Goal: Navigation & Orientation: Find specific page/section

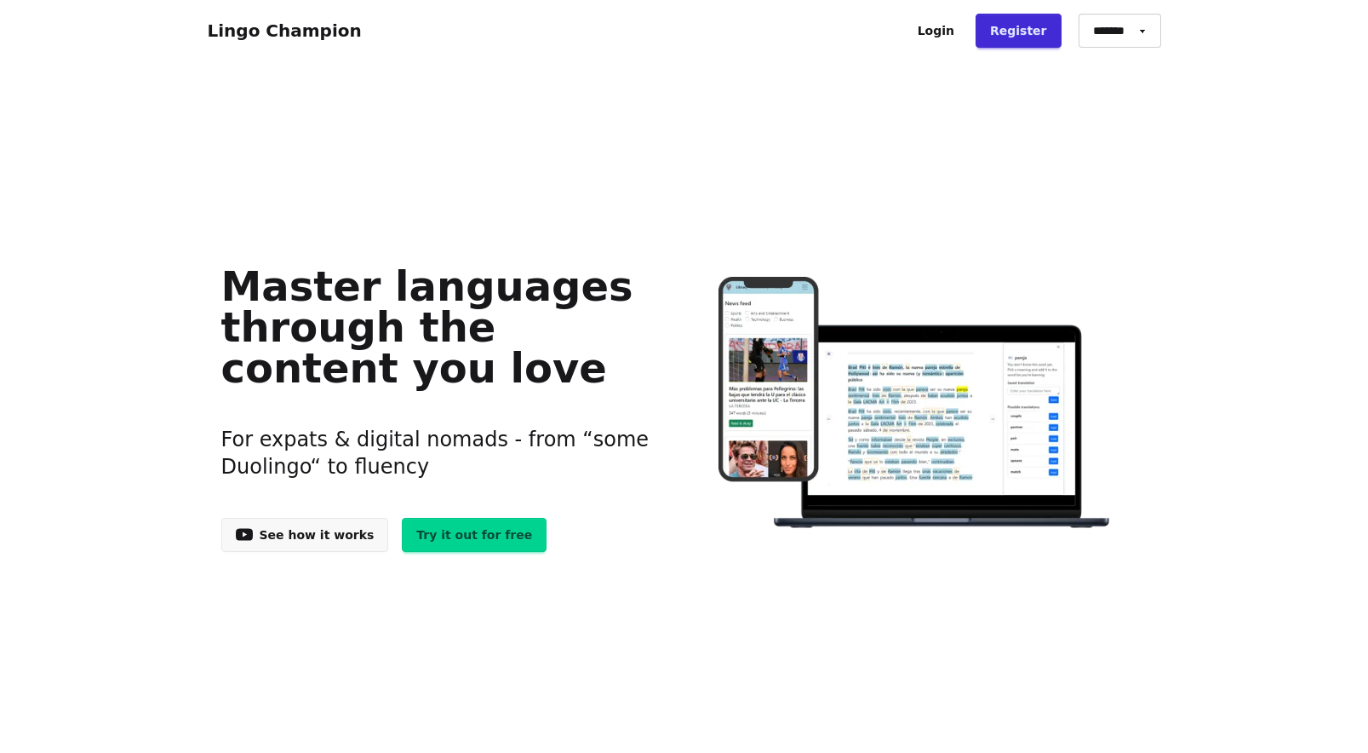
click at [958, 23] on link "Login" at bounding box center [936, 31] width 66 height 34
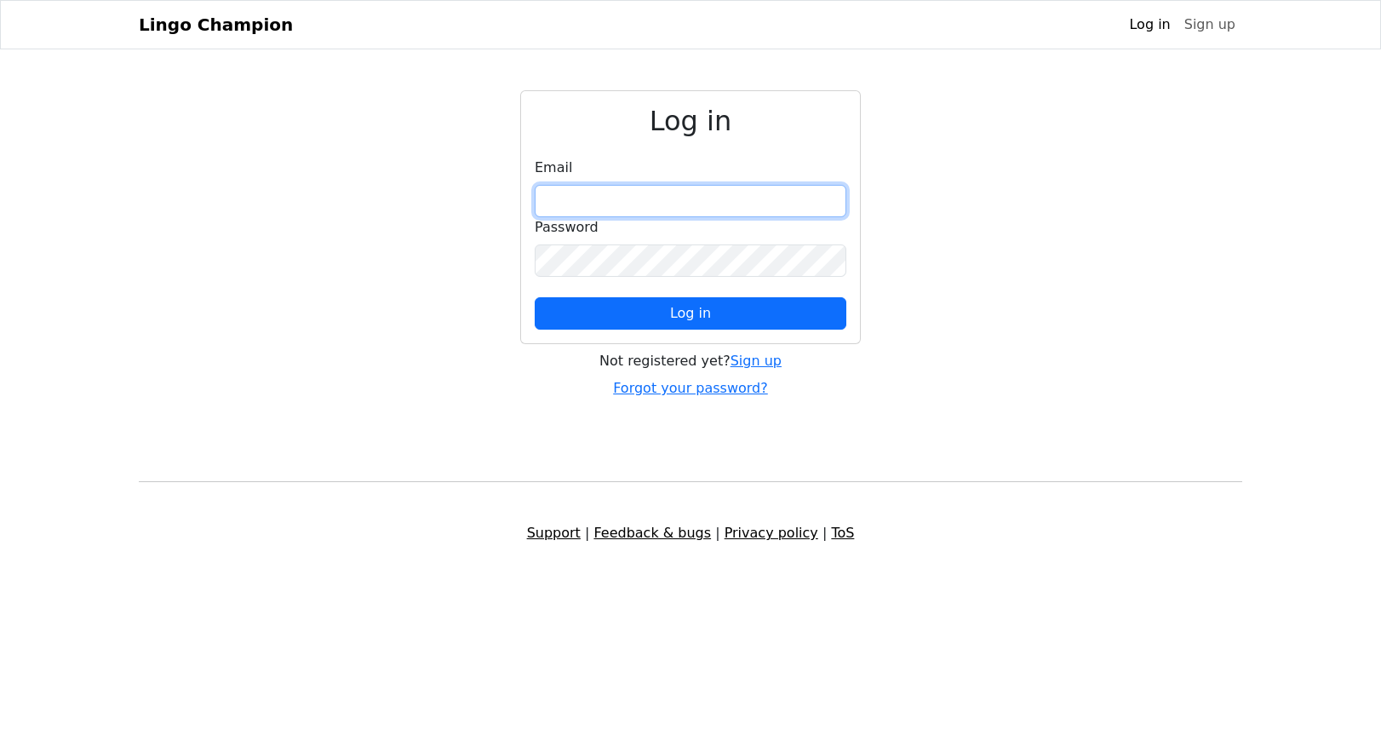
click at [683, 192] on input "email" at bounding box center [691, 201] width 312 height 32
type input "**********"
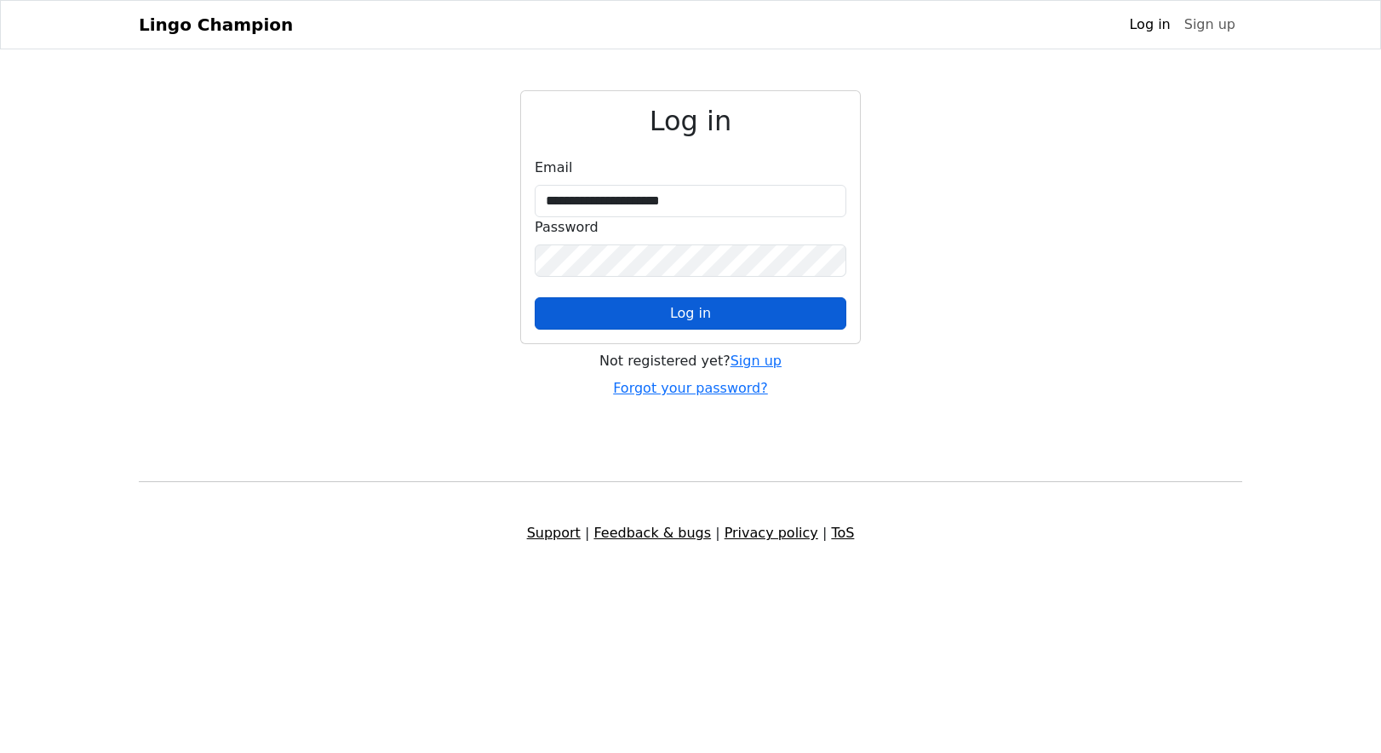
click at [705, 312] on span "Log in" at bounding box center [690, 313] width 41 height 16
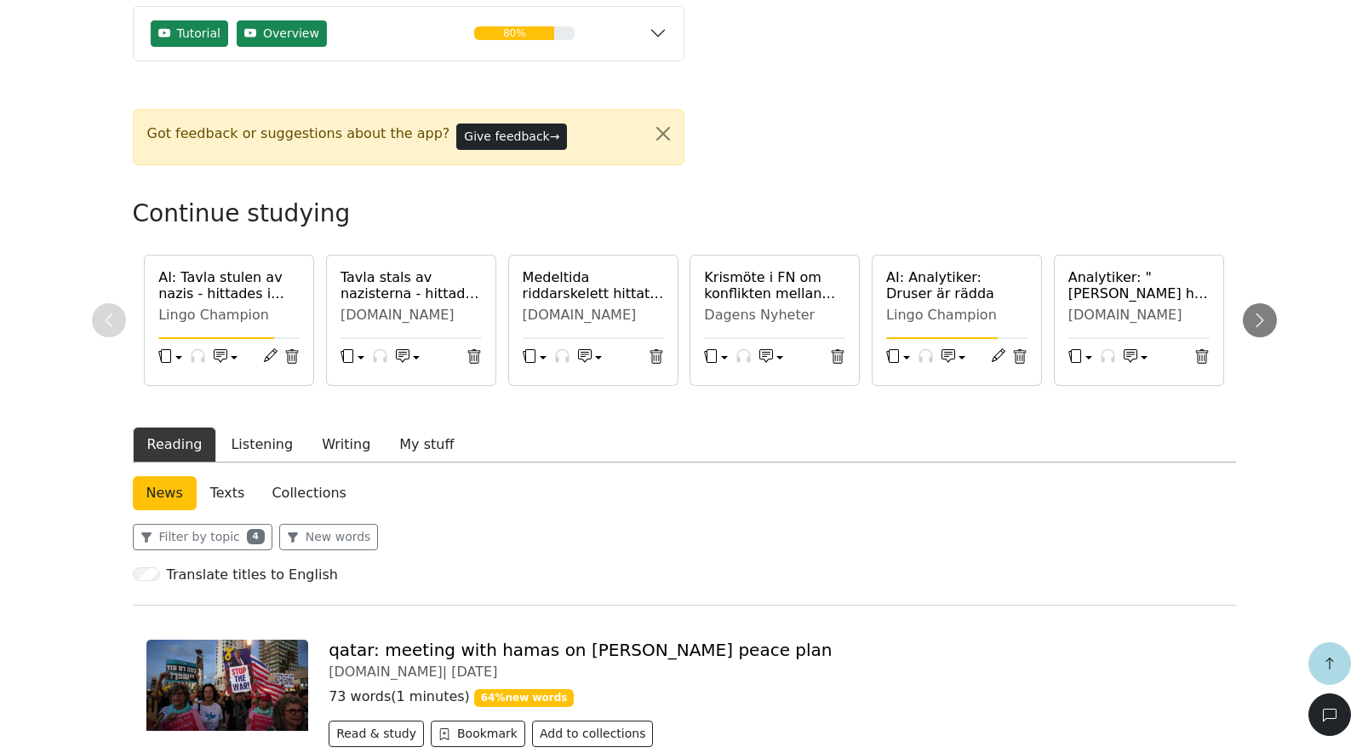
scroll to position [426, 0]
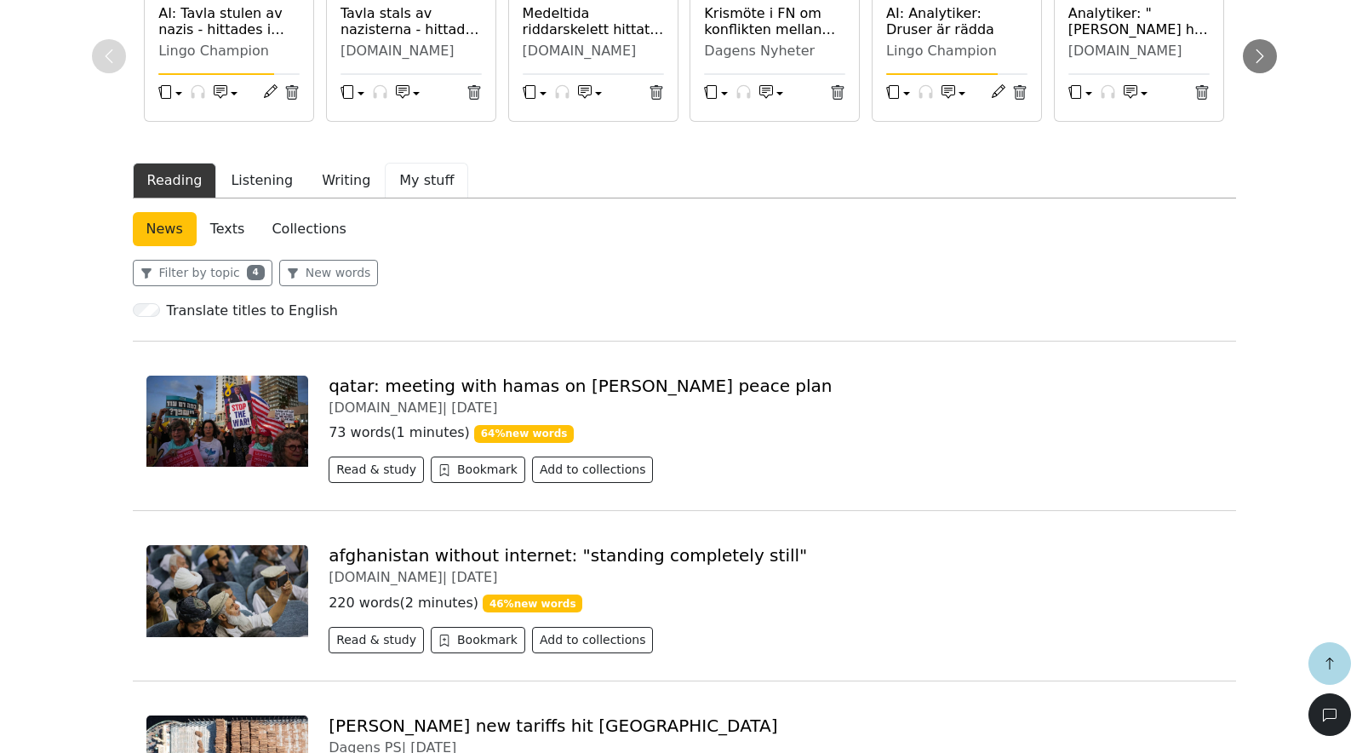
click at [416, 185] on button "My stuff" at bounding box center [426, 181] width 83 height 36
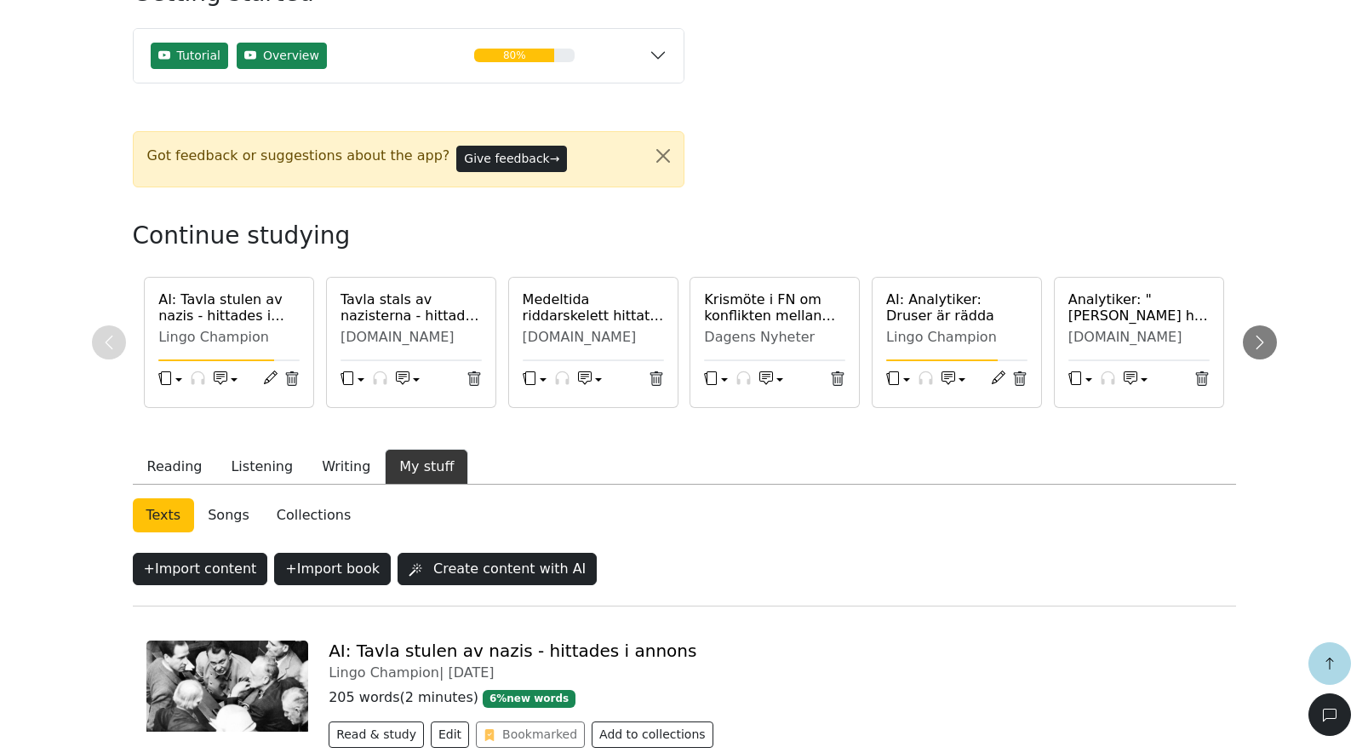
scroll to position [426, 0]
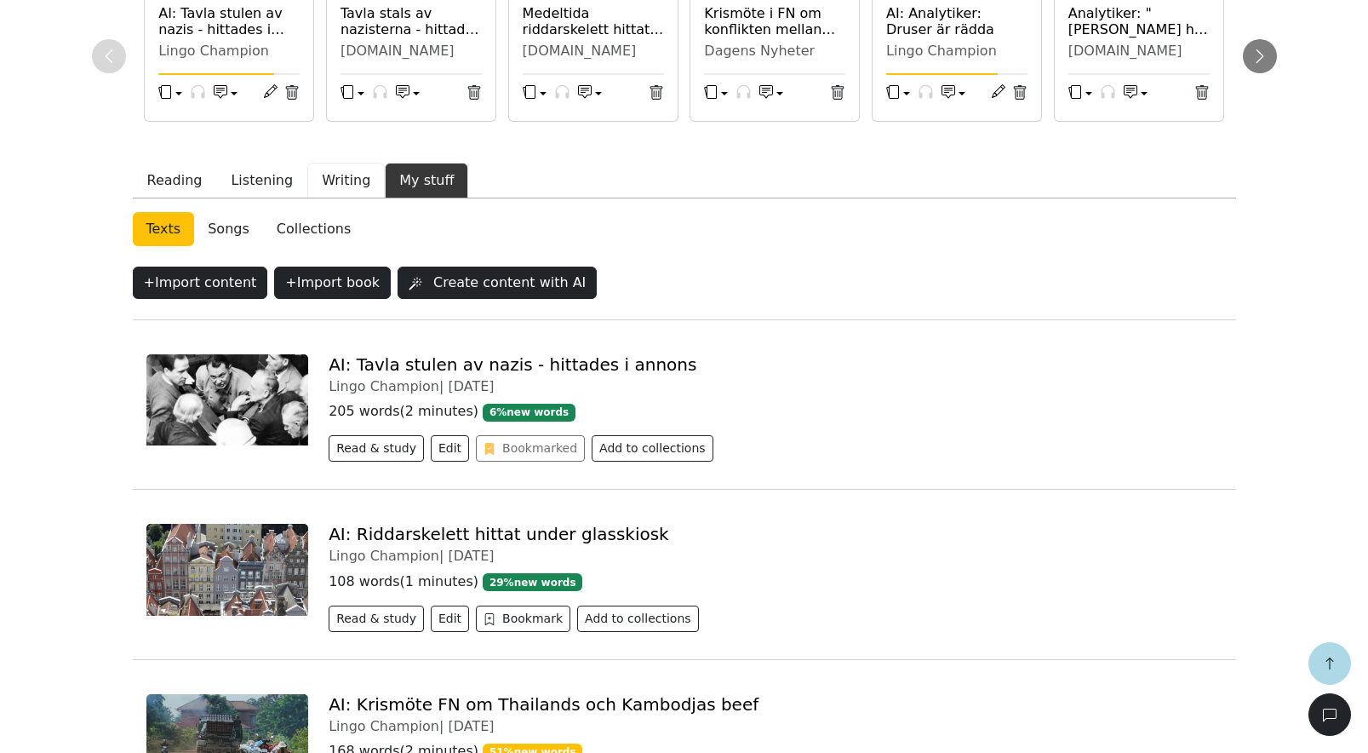
click at [324, 186] on button "Writing" at bounding box center [345, 181] width 77 height 36
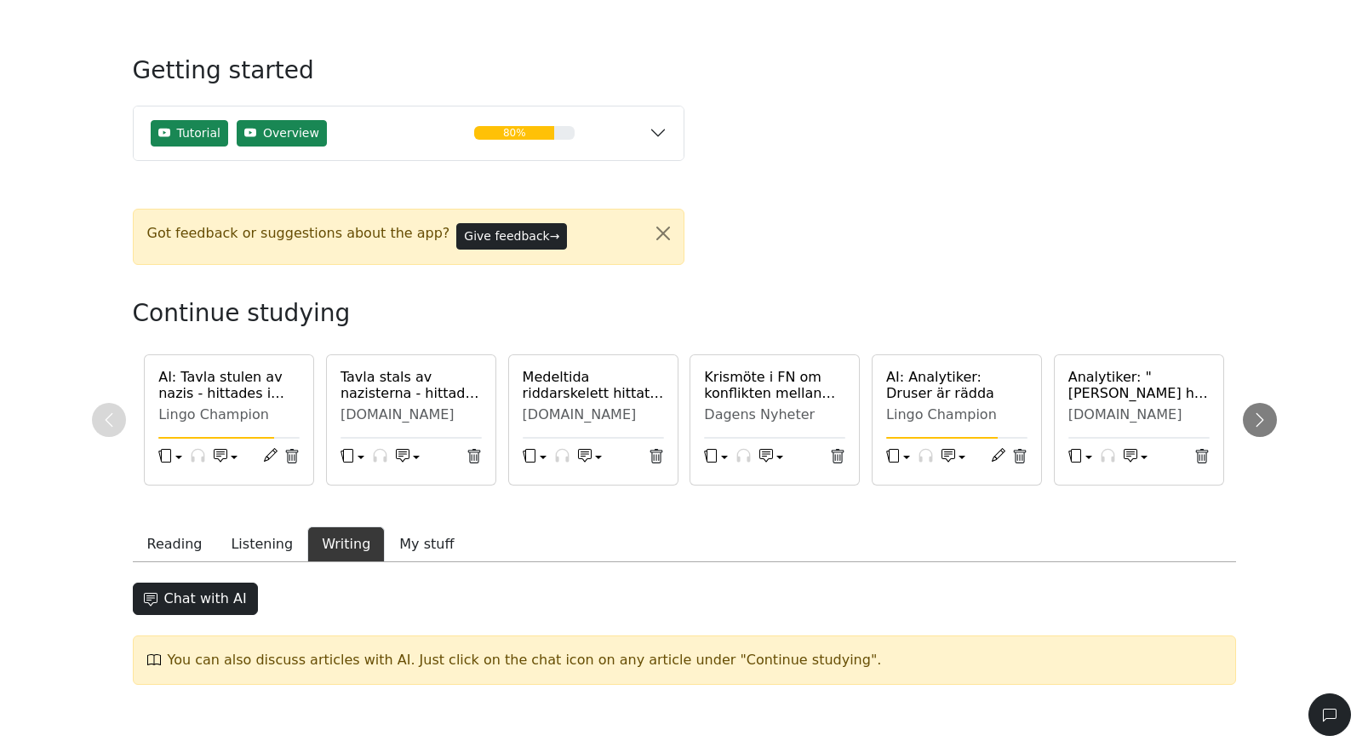
scroll to position [63, 0]
click at [161, 540] on button "Reading" at bounding box center [175, 544] width 84 height 36
